Goal: Information Seeking & Learning: Check status

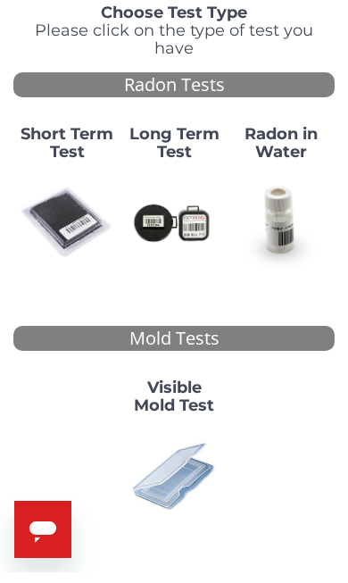
scroll to position [125, 0]
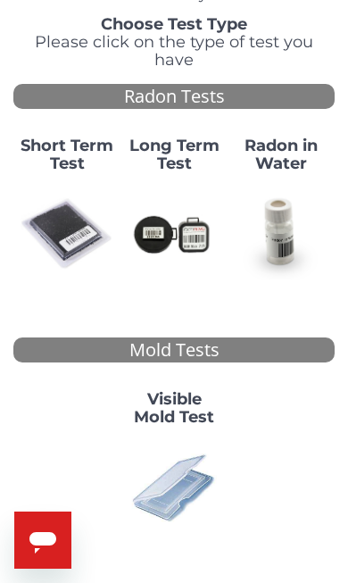
click at [196, 441] on img at bounding box center [174, 487] width 93 height 93
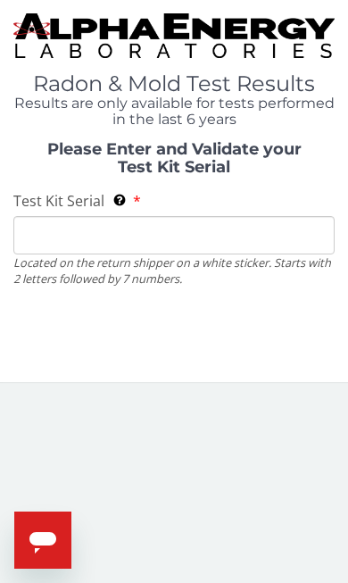
scroll to position [0, 0]
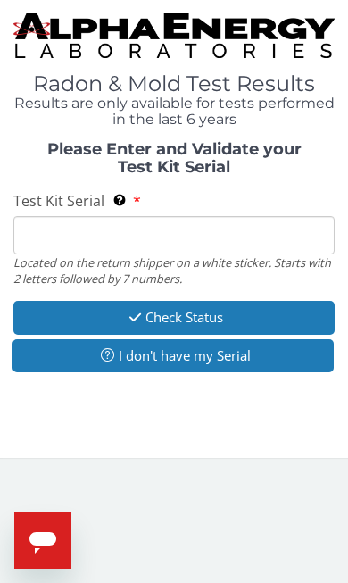
click at [145, 228] on input "Test Kit Serial Located on the return shipper on a white sticker. Starts with 2…" at bounding box center [174, 235] width 322 height 38
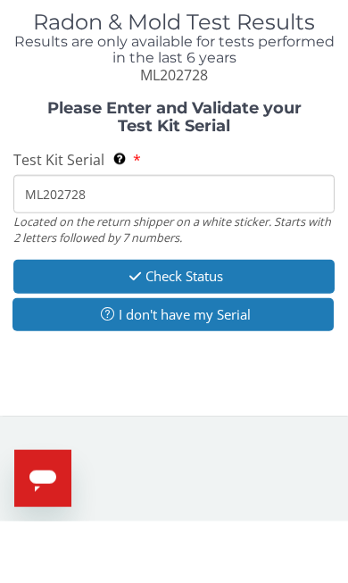
type input "ML202728"
click at [252, 322] on button "Check Status" at bounding box center [174, 338] width 322 height 33
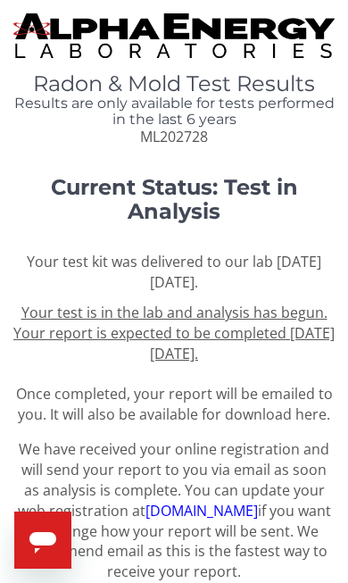
scroll to position [41, 0]
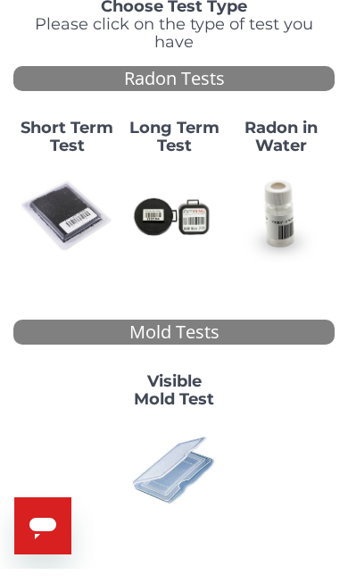
scroll to position [125, 0]
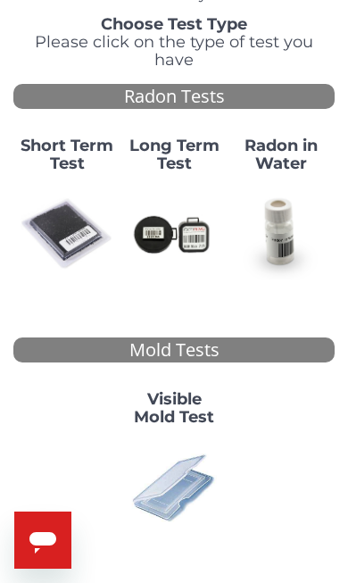
click at [184, 454] on img at bounding box center [174, 487] width 93 height 93
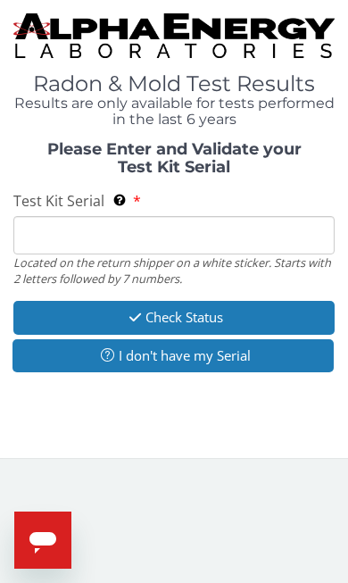
click at [135, 226] on input "Test Kit Serial Located on the return shipper on a white sticker. Starts with 2…" at bounding box center [174, 235] width 322 height 38
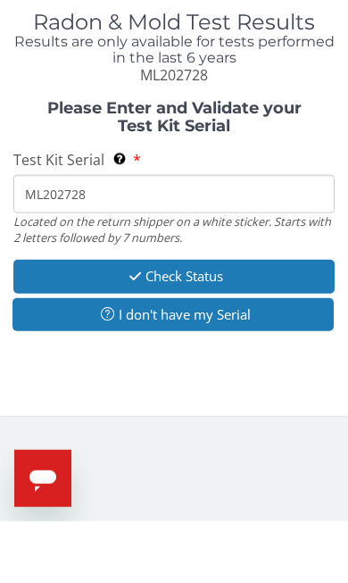
type input "ML202728"
click at [249, 322] on button "Check Status" at bounding box center [174, 338] width 322 height 33
